Goal: Task Accomplishment & Management: Use online tool/utility

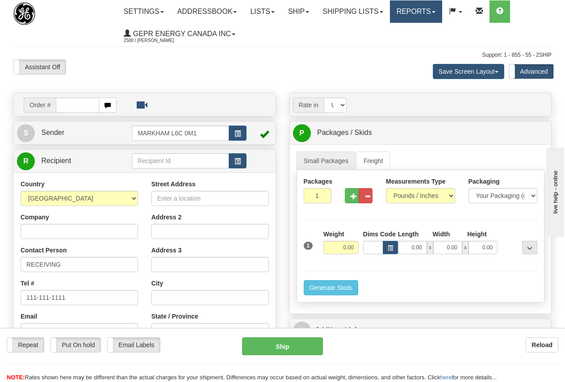
click at [430, 8] on link "Reports" at bounding box center [416, 11] width 52 height 22
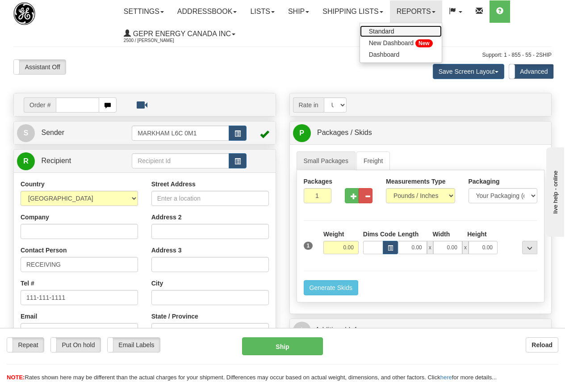
click at [390, 31] on span "Standard" at bounding box center [381, 31] width 25 height 7
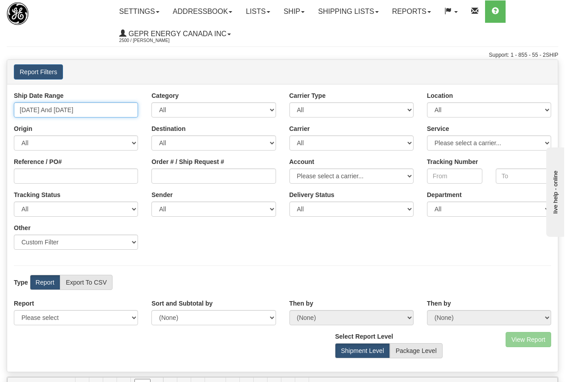
click at [64, 109] on input "09/24/2025 And 09/30/2025" at bounding box center [76, 109] width 124 height 15
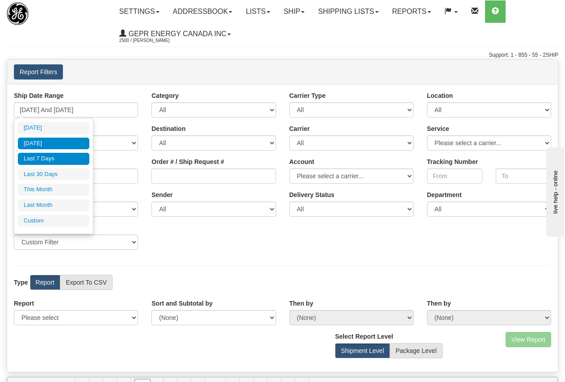
click at [39, 141] on li "Yesterday" at bounding box center [54, 144] width 72 height 12
type input "09/29/2025 And 09/29/2025"
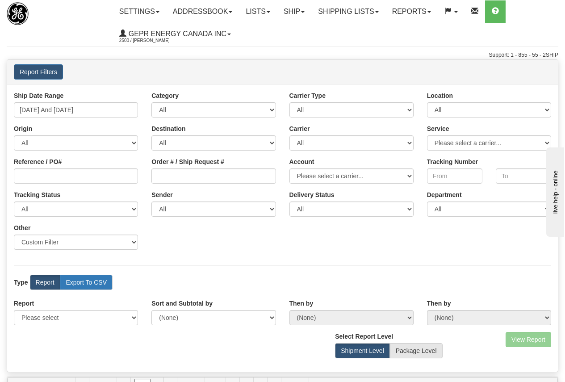
click at [96, 279] on label "Export To CSV" at bounding box center [86, 282] width 53 height 15
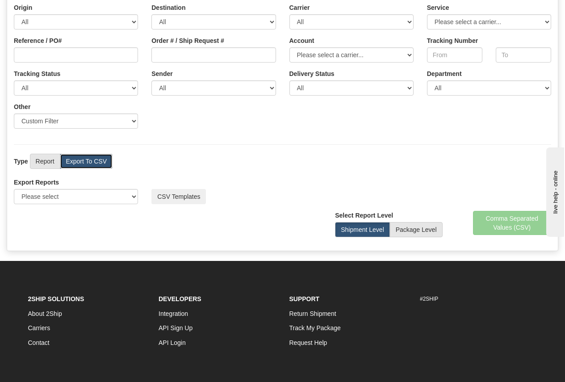
scroll to position [134, 0]
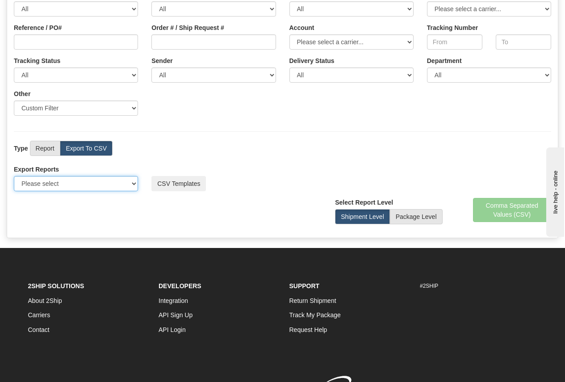
click at [71, 186] on select "Please select US Imports Section 321 US Imports Section 321 V2 US Imports Secti…" at bounding box center [76, 183] width 124 height 15
select select "211"
click at [14, 176] on select "Please select US Imports Section 321 US Imports Section 321 V2 US Imports Secti…" at bounding box center [76, 183] width 124 height 15
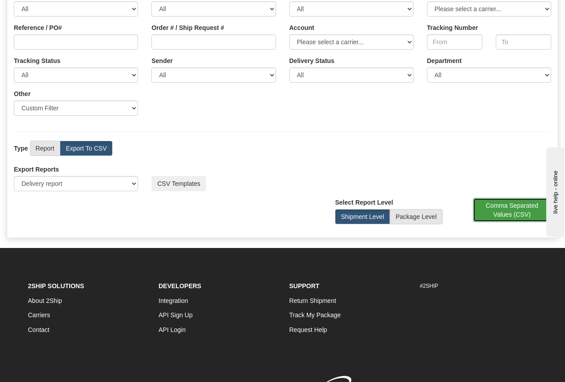
click at [513, 211] on button "Comma Separated Values (CSV)" at bounding box center [512, 210] width 79 height 24
